Goal: Ask a question: Seek information or help from site administrators or community

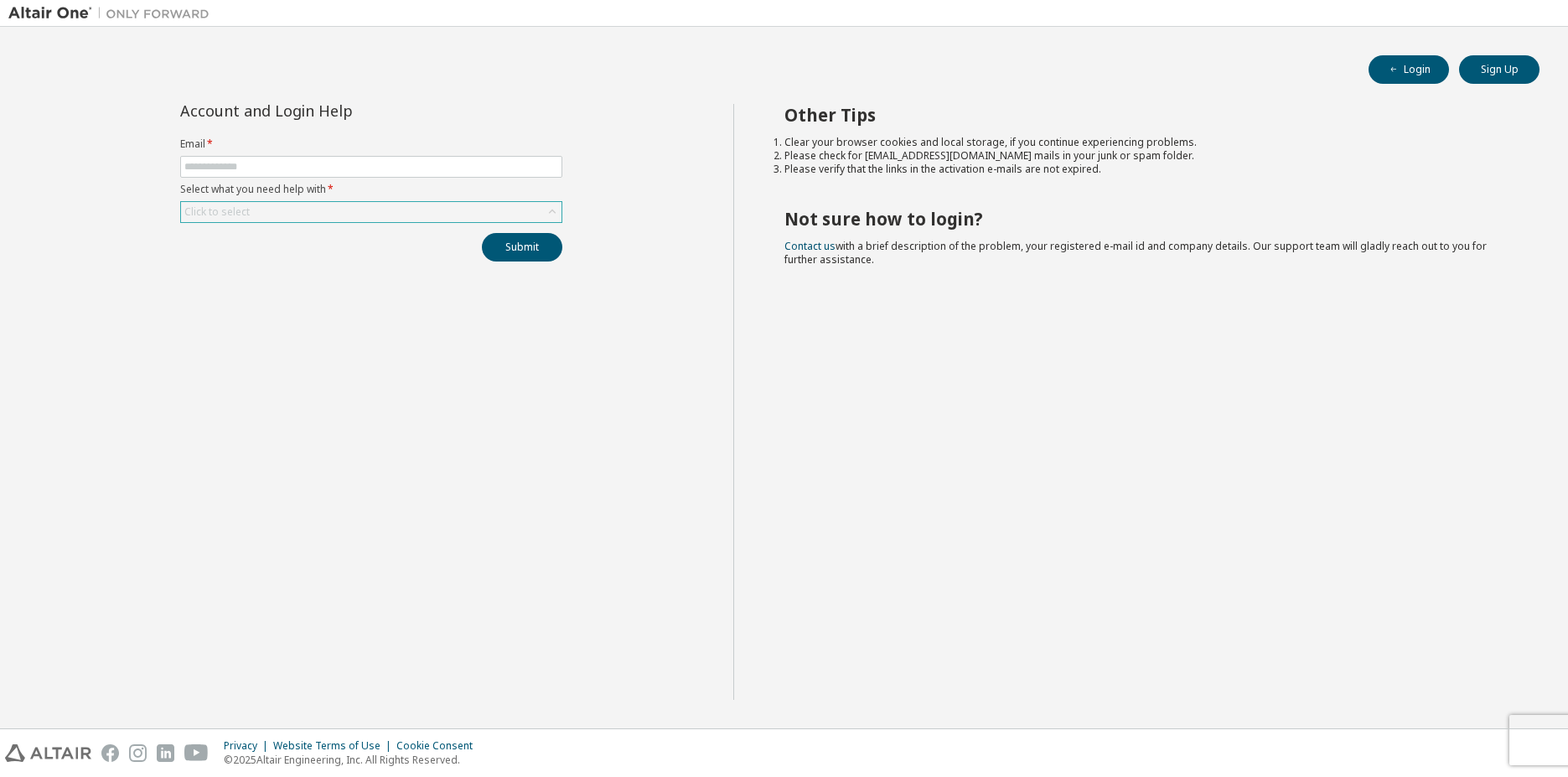
click at [279, 218] on div "Click to select" at bounding box center [371, 212] width 380 height 20
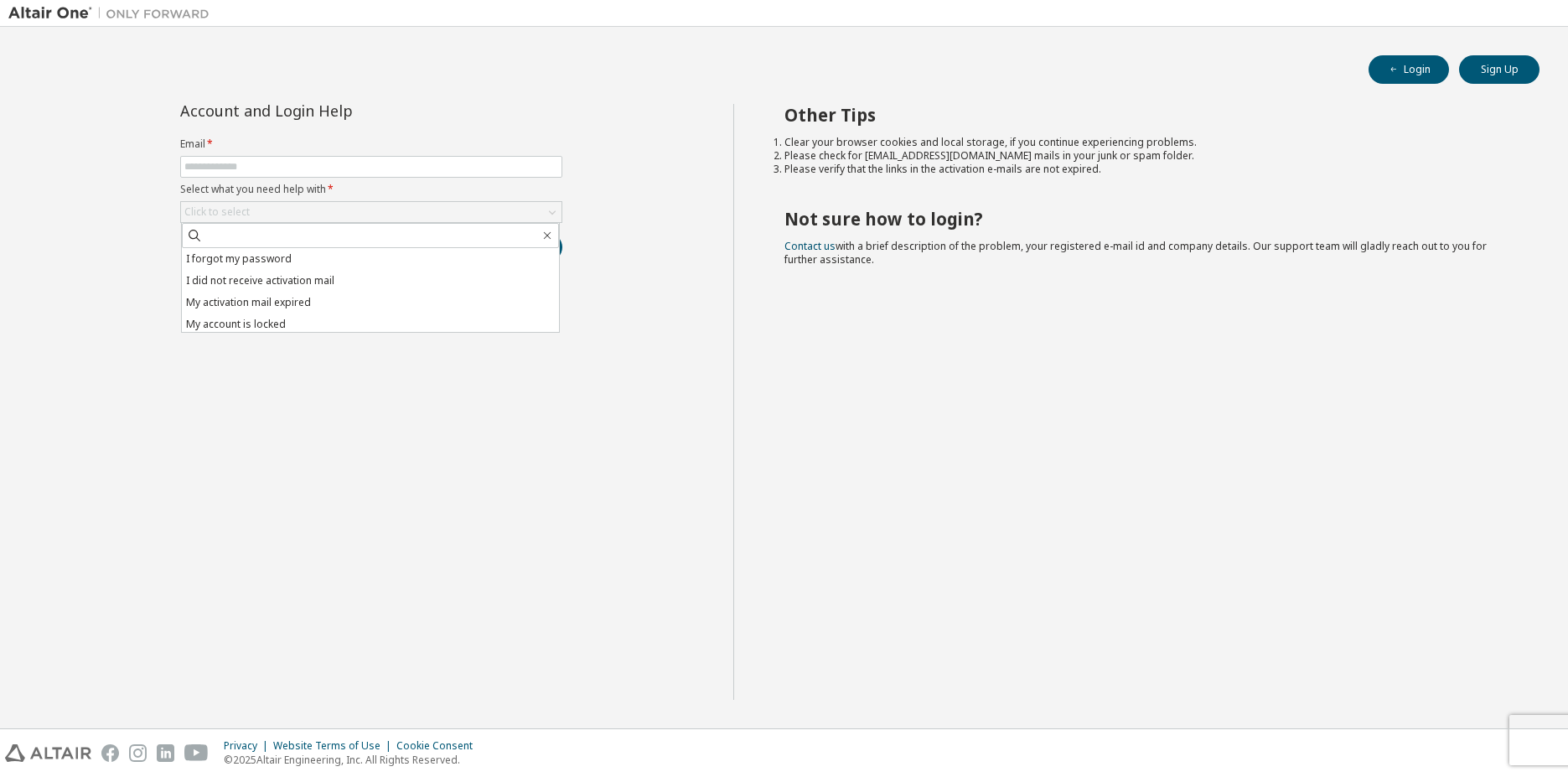
click at [804, 362] on div "Other Tips Clear your browser cookies and local storage, if you continue experi…" at bounding box center [1146, 402] width 826 height 596
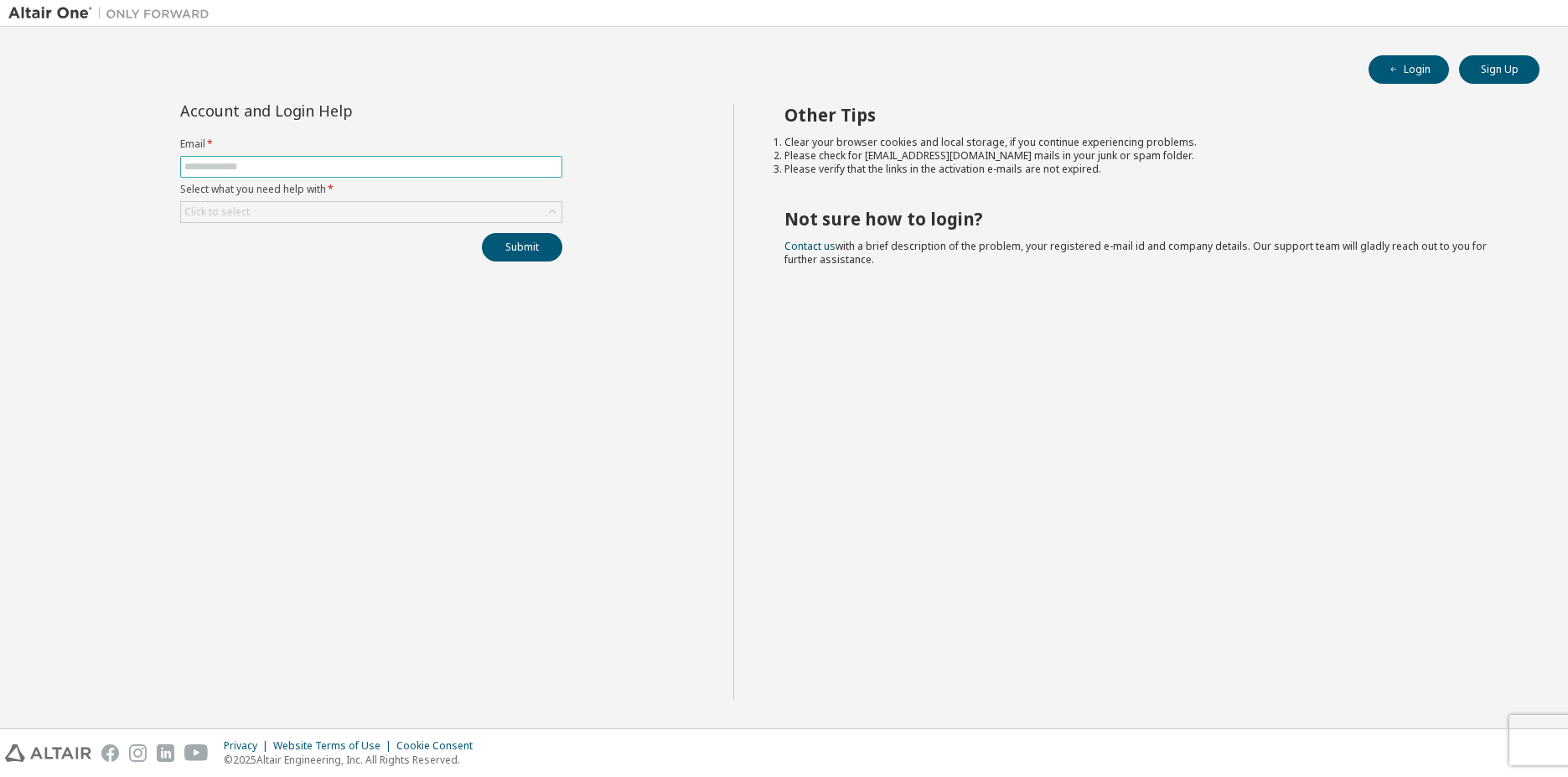
click at [316, 171] on input "text" at bounding box center [371, 167] width 374 height 14
type input "**********"
click at [291, 212] on div "Click to select" at bounding box center [371, 212] width 380 height 20
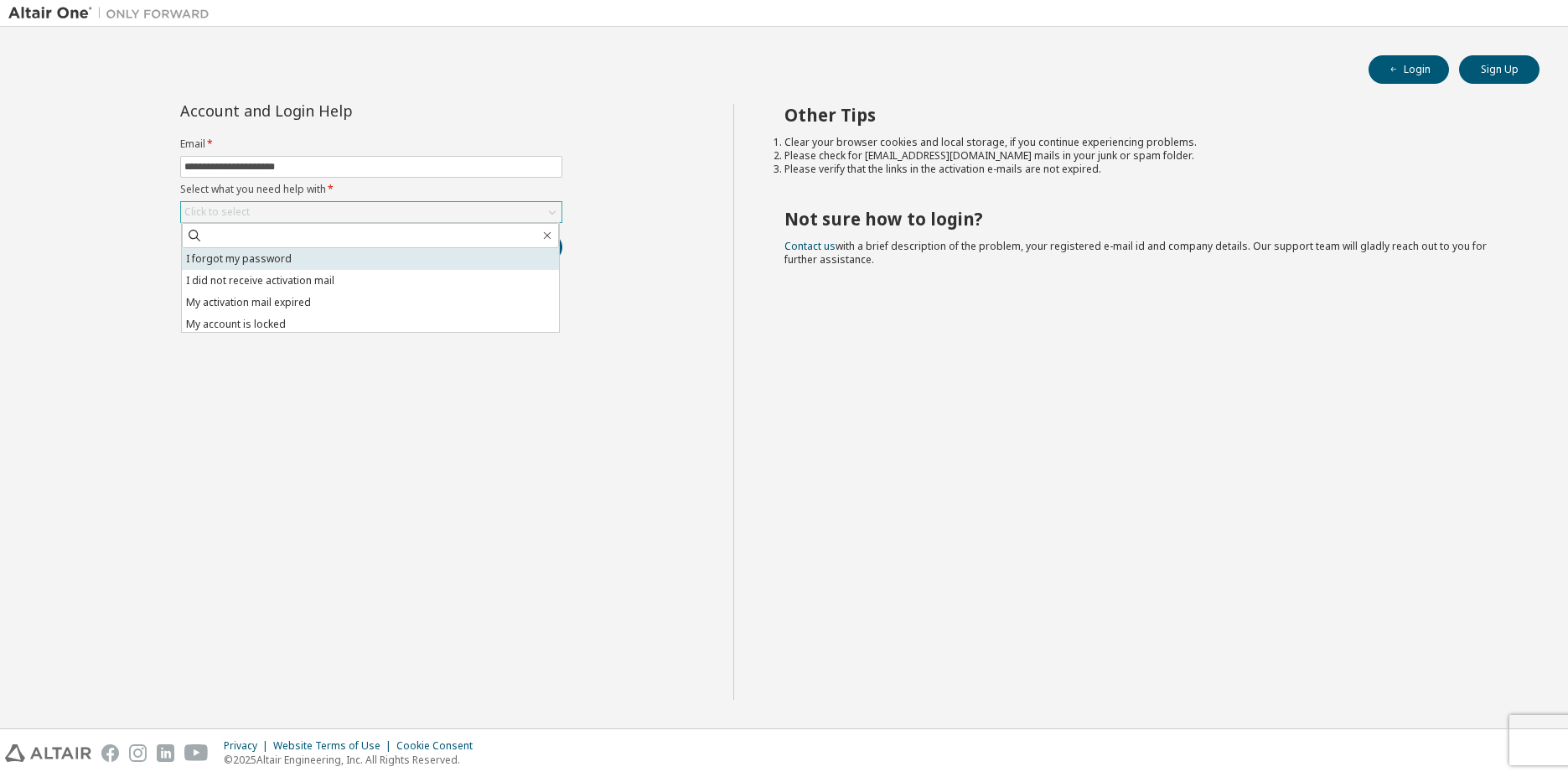
click at [268, 257] on li "I forgot my password" at bounding box center [370, 259] width 377 height 21
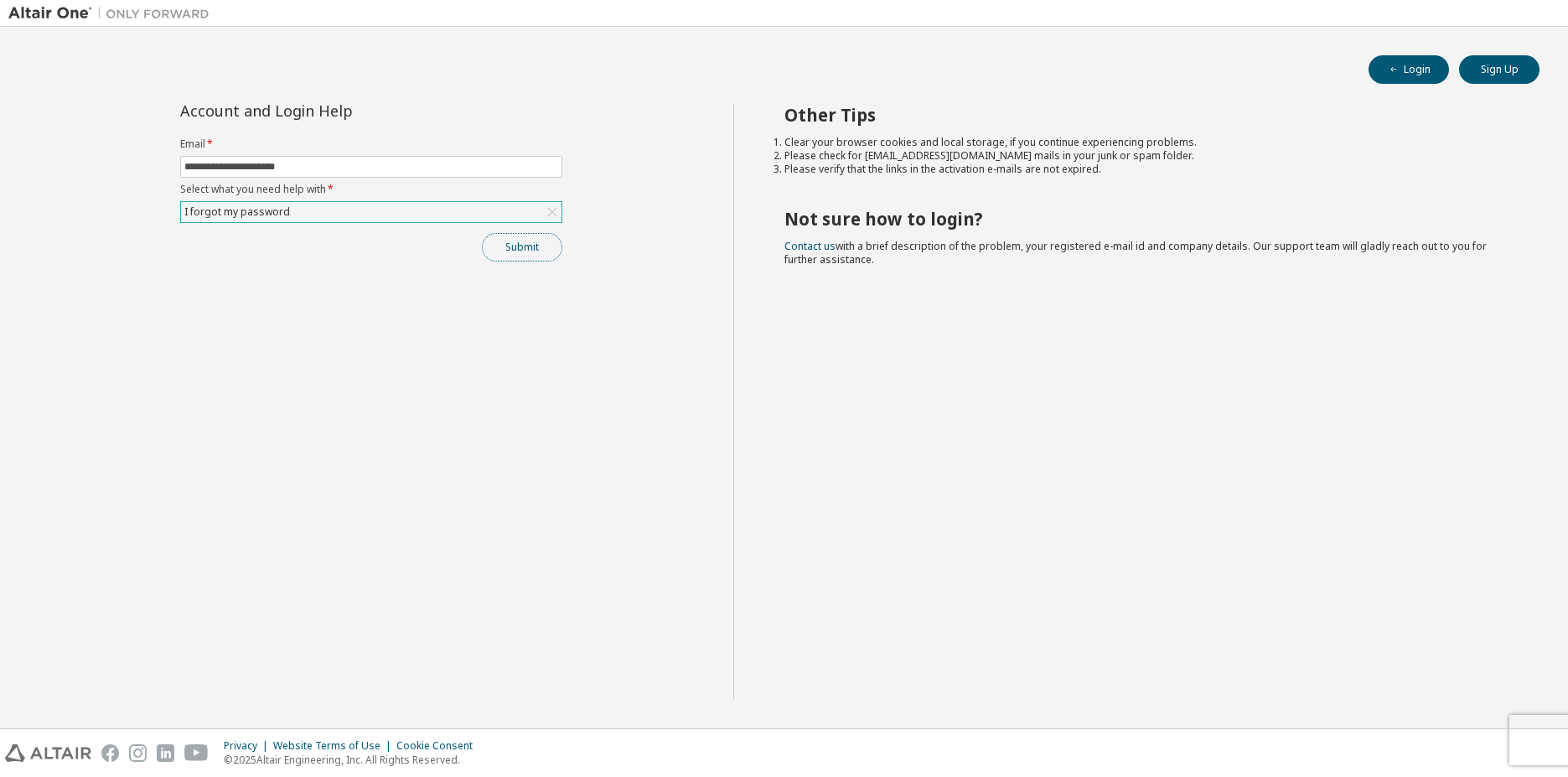
click at [539, 248] on button "Submit" at bounding box center [522, 247] width 80 height 28
click at [1440, 732] on link "Altair support" at bounding box center [1446, 732] width 67 height 15
click at [1467, 738] on link "Altair support" at bounding box center [1446, 732] width 67 height 15
click at [540, 431] on div "**********" at bounding box center [371, 402] width 725 height 596
click at [510, 243] on button "Submit" at bounding box center [522, 247] width 80 height 28
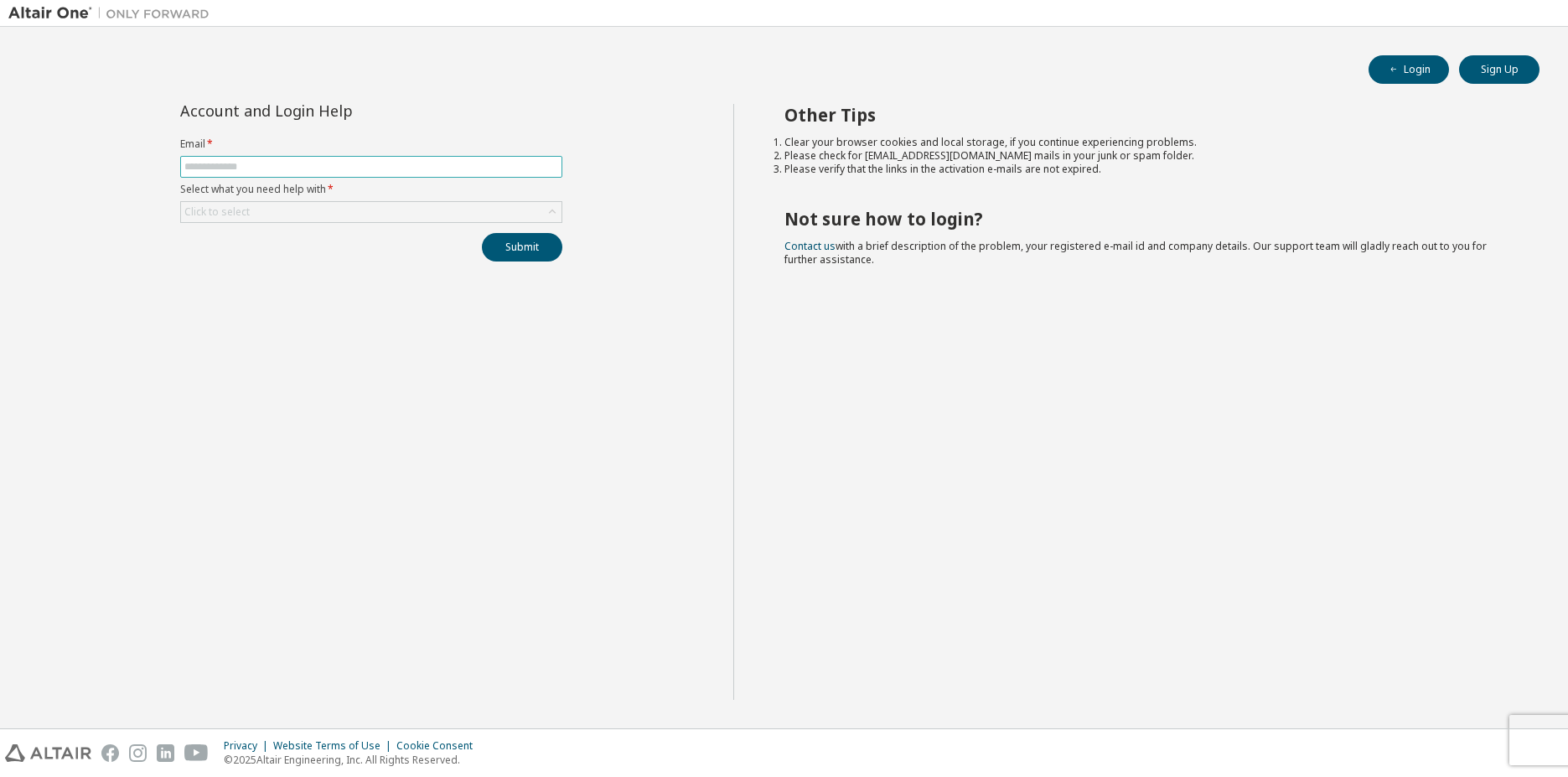
click at [246, 158] on span at bounding box center [371, 166] width 382 height 21
click at [242, 166] on input "text" at bounding box center [371, 167] width 374 height 14
type input "**********"
click at [242, 206] on div "Click to select" at bounding box center [217, 212] width 65 height 14
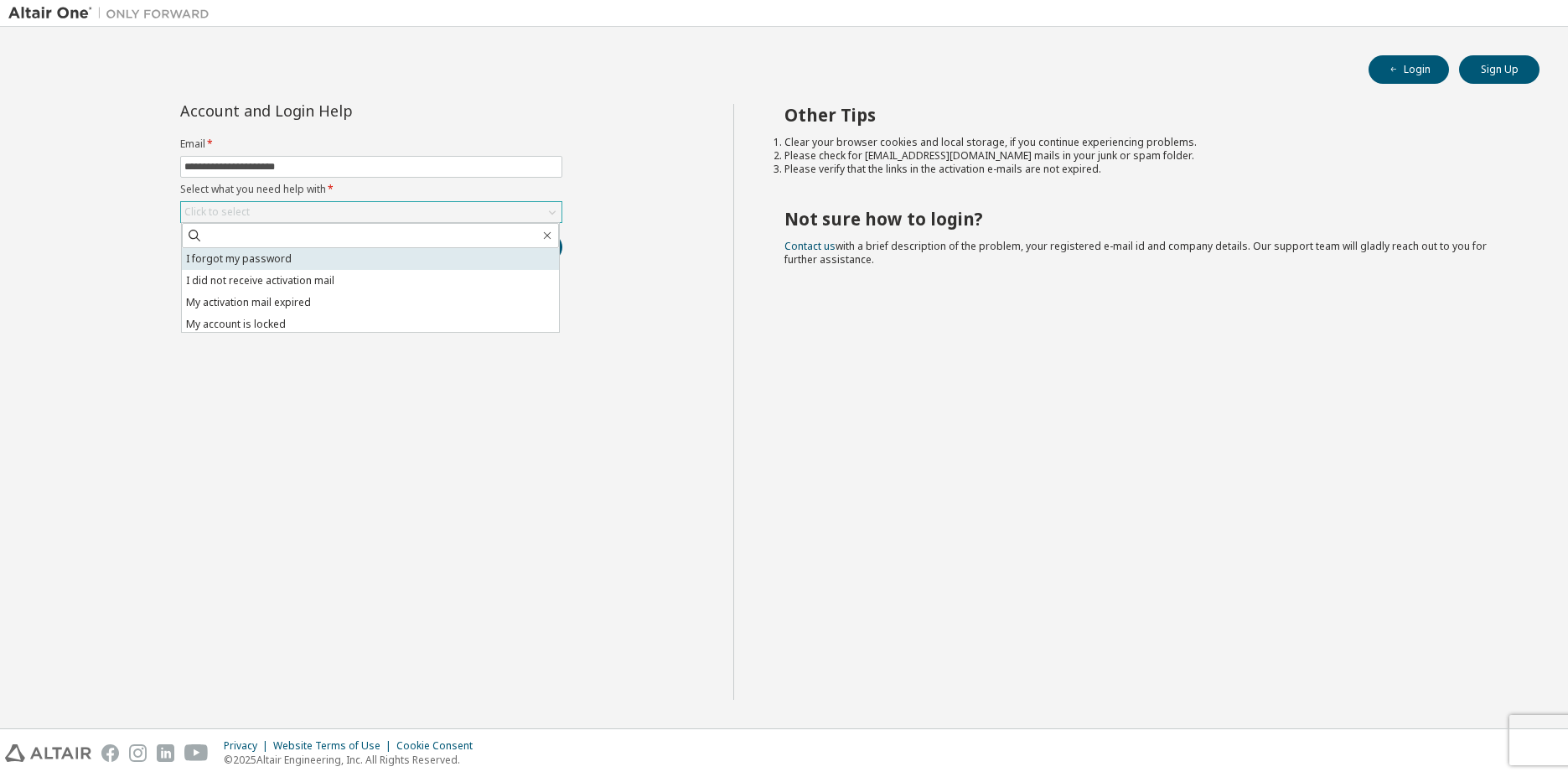
click at [288, 266] on li "I forgot my password" at bounding box center [370, 259] width 377 height 21
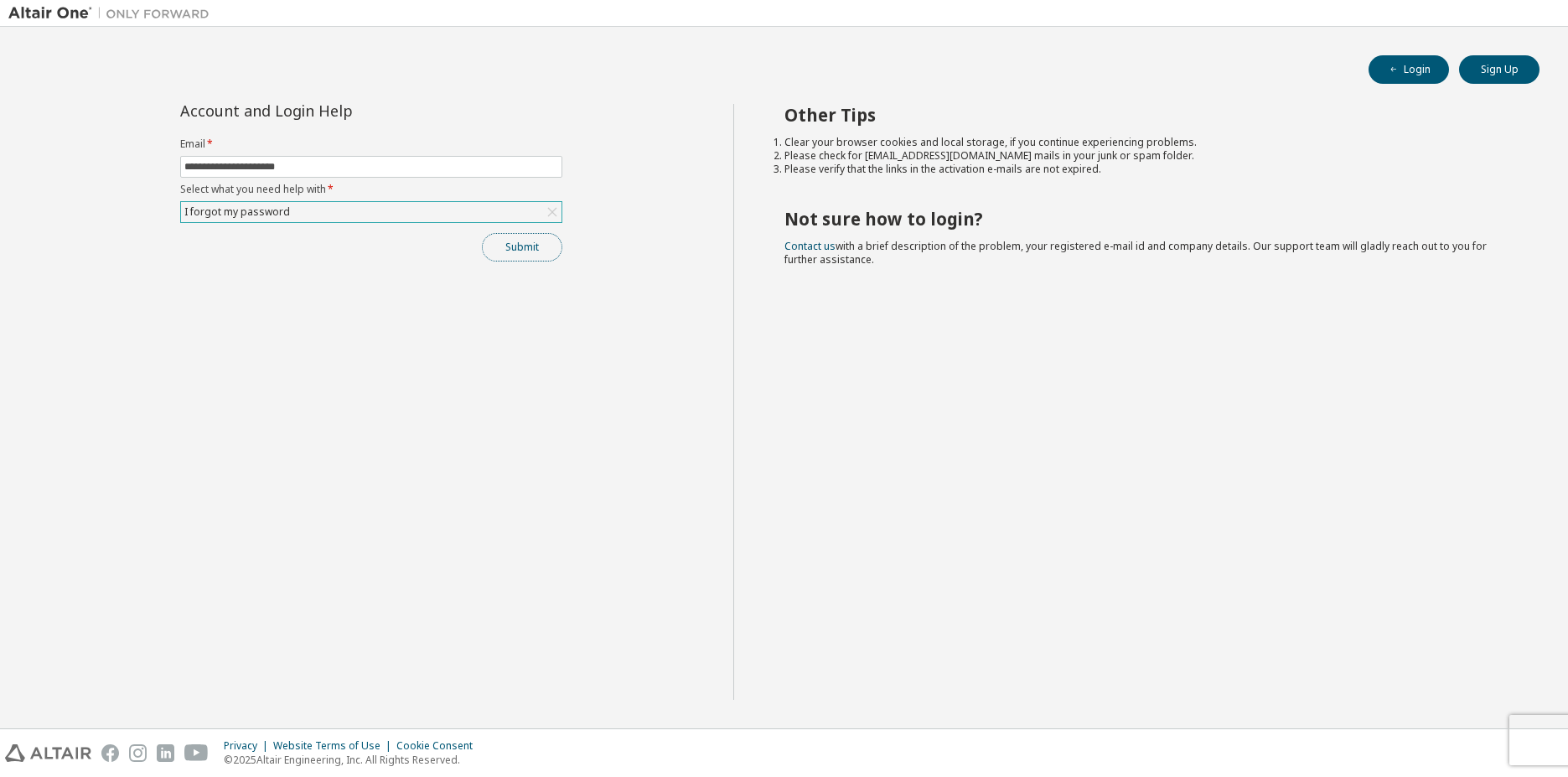
click at [531, 239] on button "Submit" at bounding box center [522, 247] width 80 height 28
click at [533, 245] on button "Submit" at bounding box center [522, 247] width 80 height 28
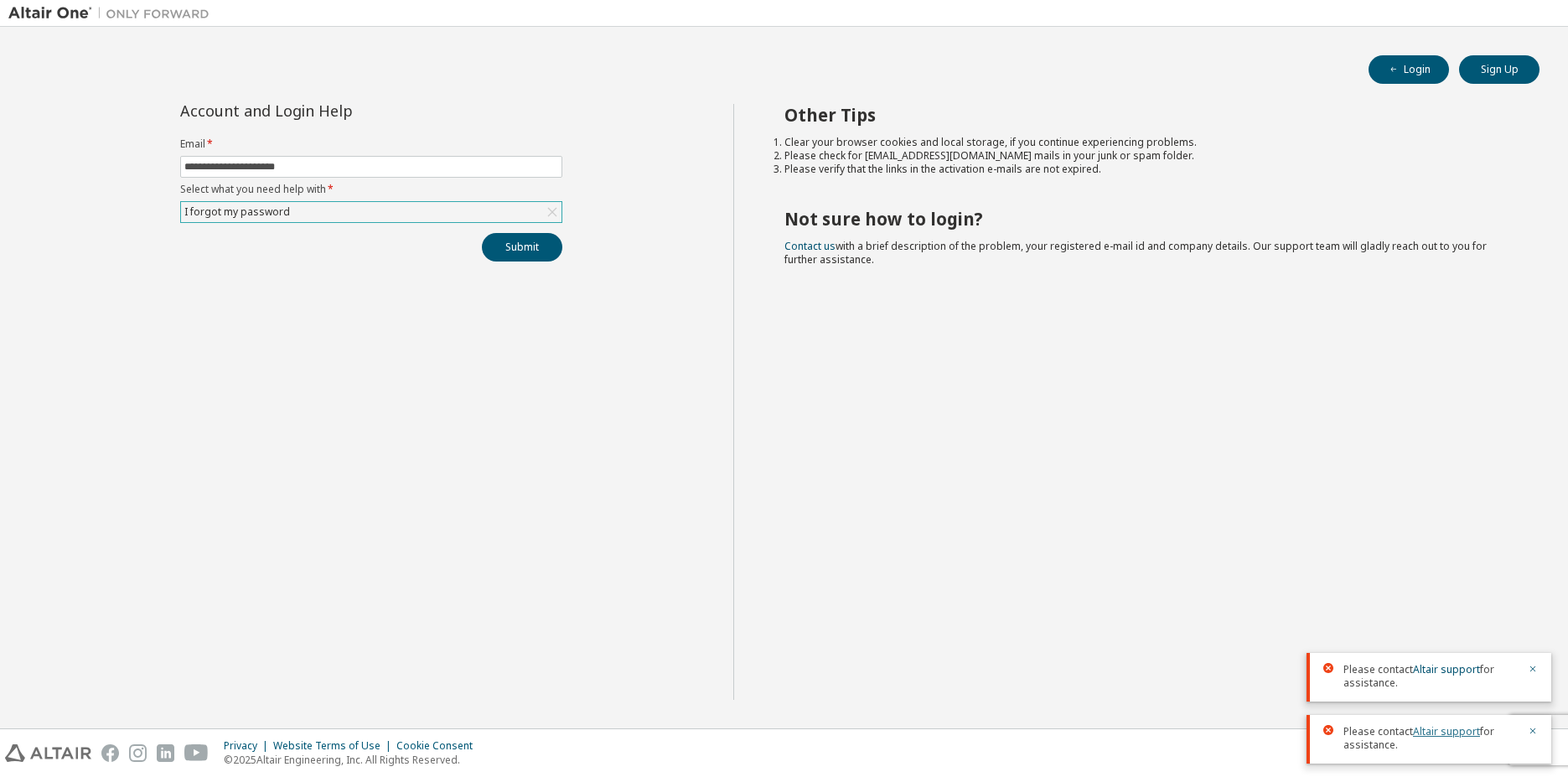
click at [1438, 736] on link "Altair support" at bounding box center [1446, 732] width 67 height 15
click at [1146, 493] on div "Other Tips Clear your browser cookies and local storage, if you continue experi…" at bounding box center [1146, 402] width 826 height 596
